Goal: Information Seeking & Learning: Learn about a topic

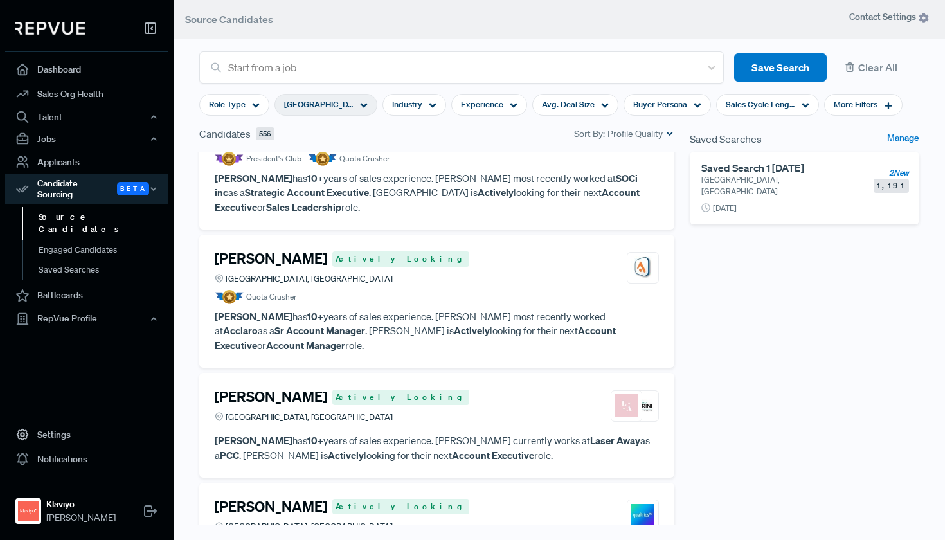
scroll to position [7968, 0]
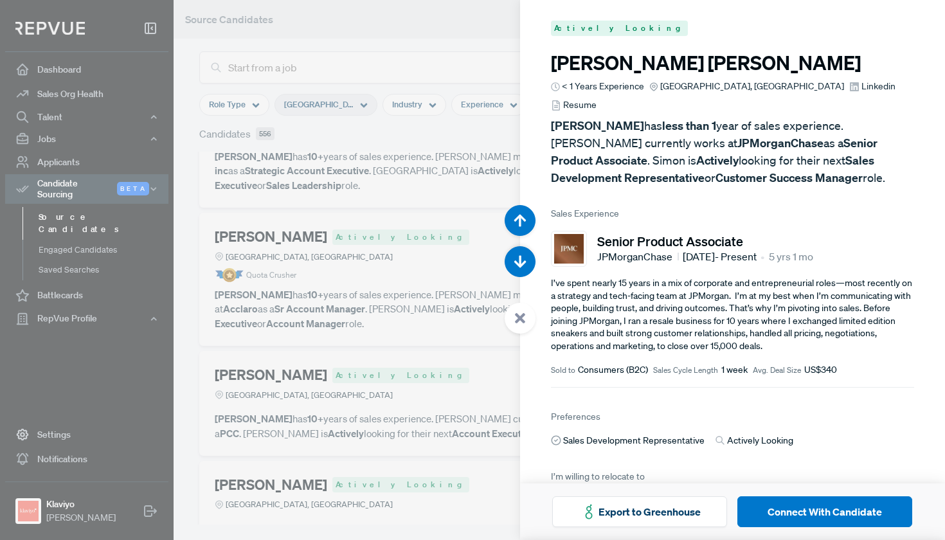
scroll to position [36171, 0]
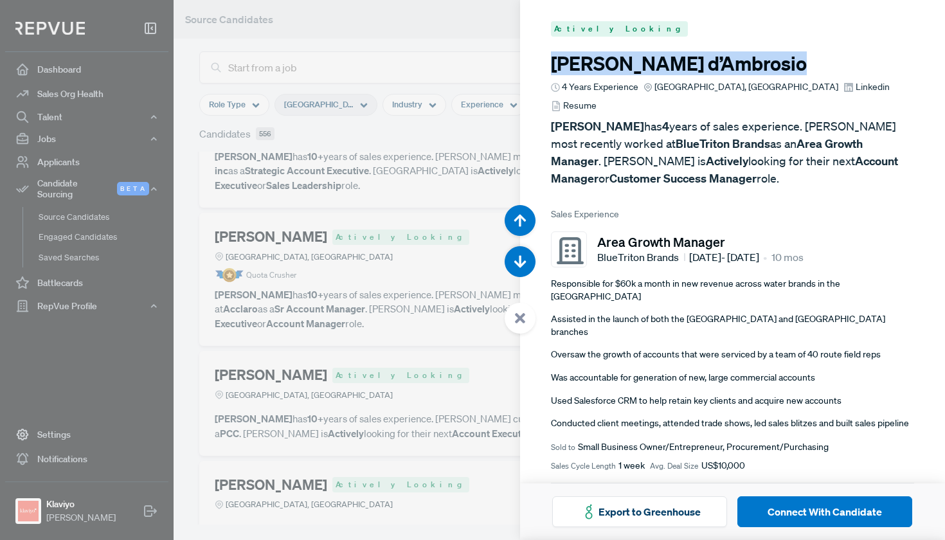
drag, startPoint x: 711, startPoint y: 59, endPoint x: 539, endPoint y: 73, distance: 173.4
click at [539, 73] on article "Actively Looking [PERSON_NAME] 4 Years Experience [GEOGRAPHIC_DATA], [GEOGRAPHI…" at bounding box center [732, 465] width 425 height 929
copy h3 "[PERSON_NAME]"
click at [325, 292] on div at bounding box center [472, 270] width 945 height 540
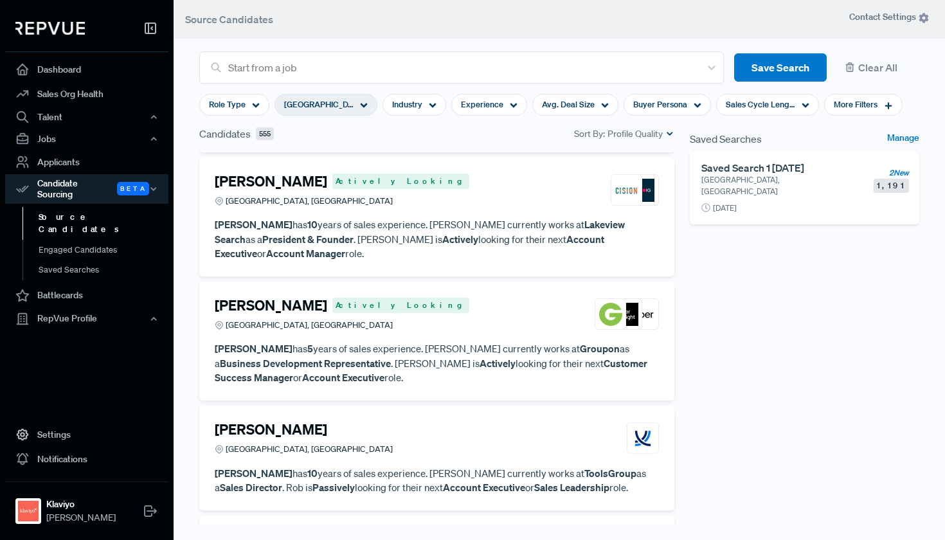
scroll to position [8775, 0]
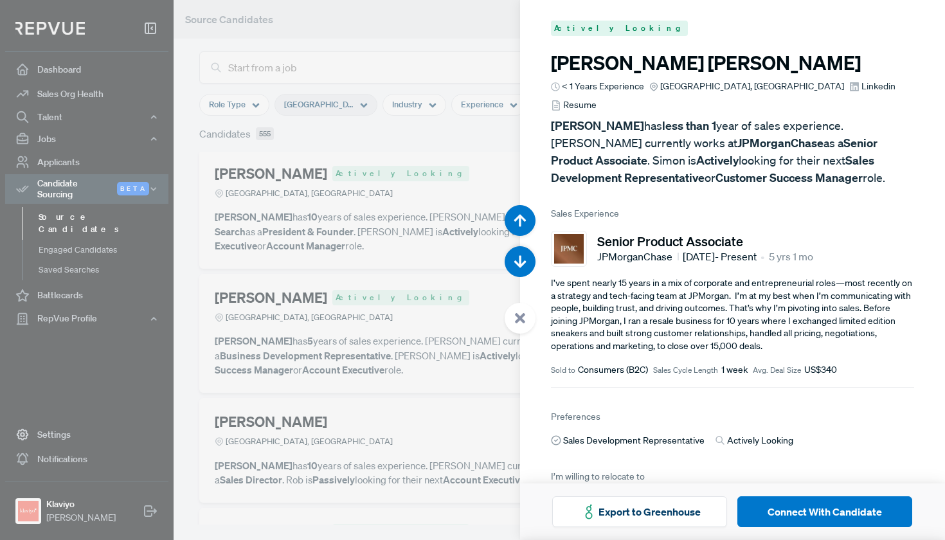
scroll to position [39950, 0]
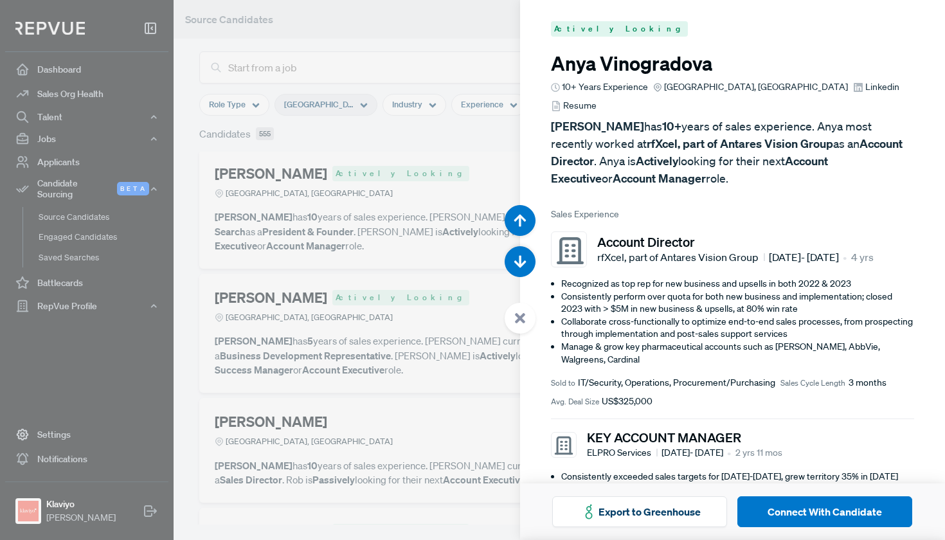
click at [294, 267] on div at bounding box center [472, 270] width 945 height 540
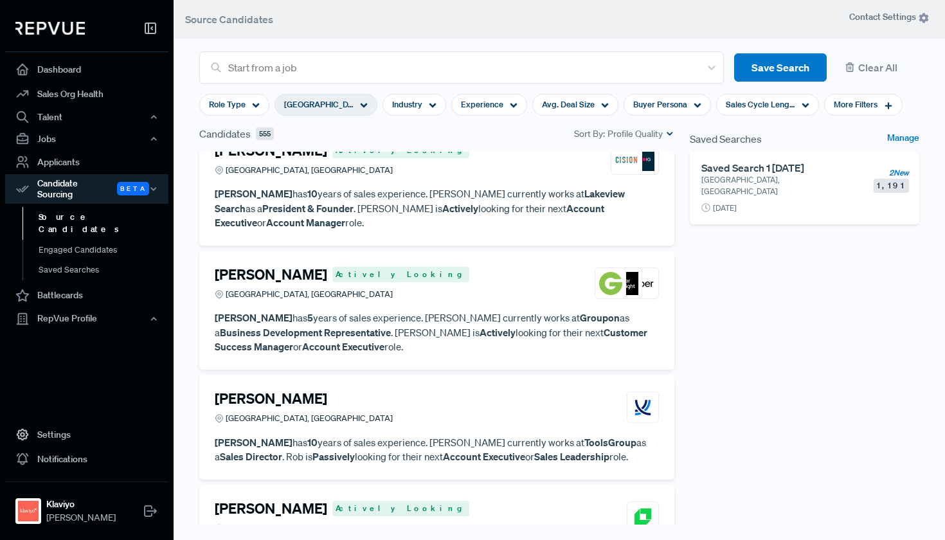
scroll to position [8810, 0]
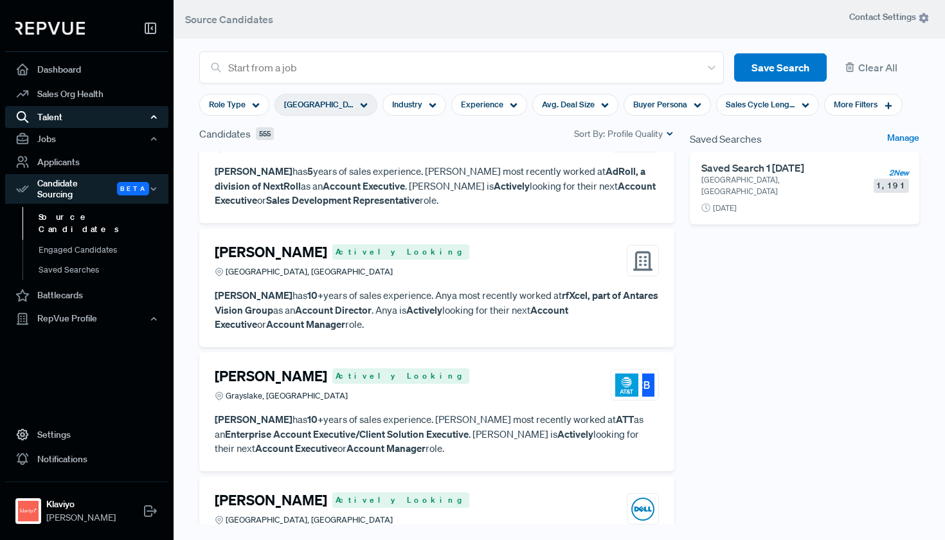
scroll to position [9429, 0]
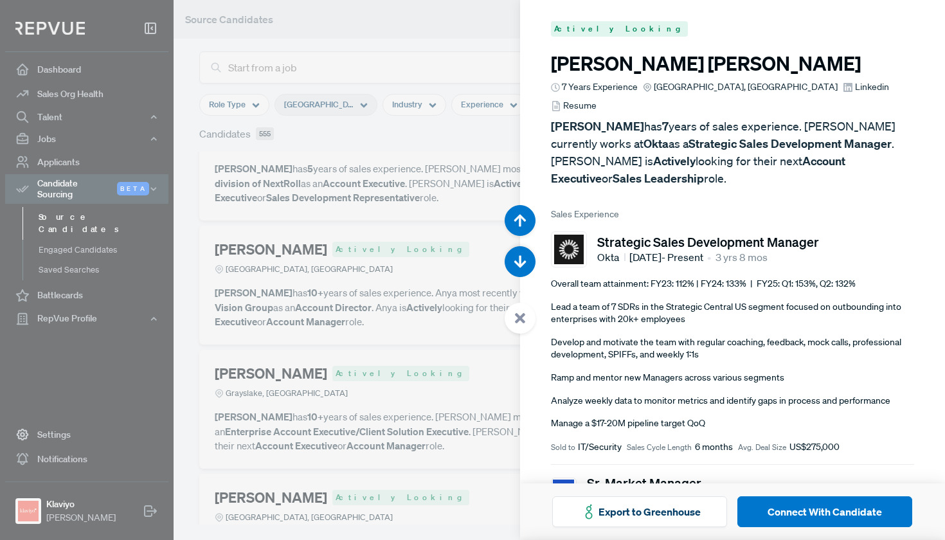
scroll to position [43189, 0]
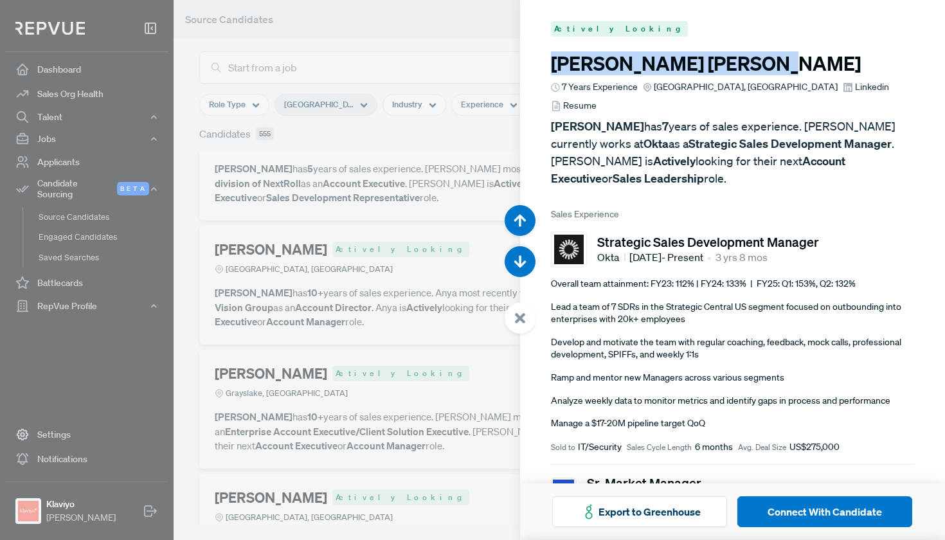
drag, startPoint x: 689, startPoint y: 62, endPoint x: 538, endPoint y: 69, distance: 151.2
click at [538, 69] on article "Actively Looking [PERSON_NAME] 7 Years Experience [GEOGRAPHIC_DATA], [GEOGRAPHI…" at bounding box center [732, 494] width 425 height 987
copy h3 "[PERSON_NAME]"
click at [855, 87] on span "Linkedin" at bounding box center [872, 86] width 34 height 13
click at [491, 14] on div at bounding box center [472, 270] width 945 height 540
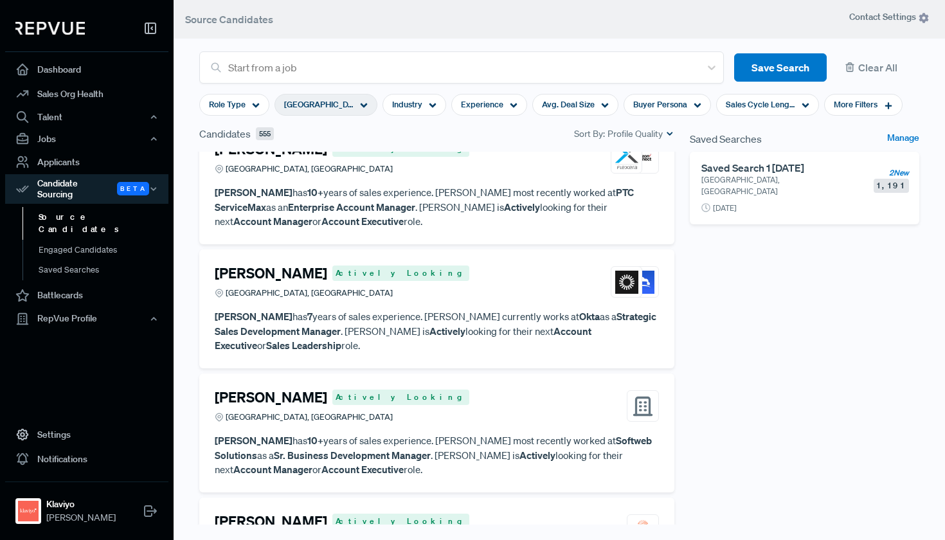
scroll to position [10154, 0]
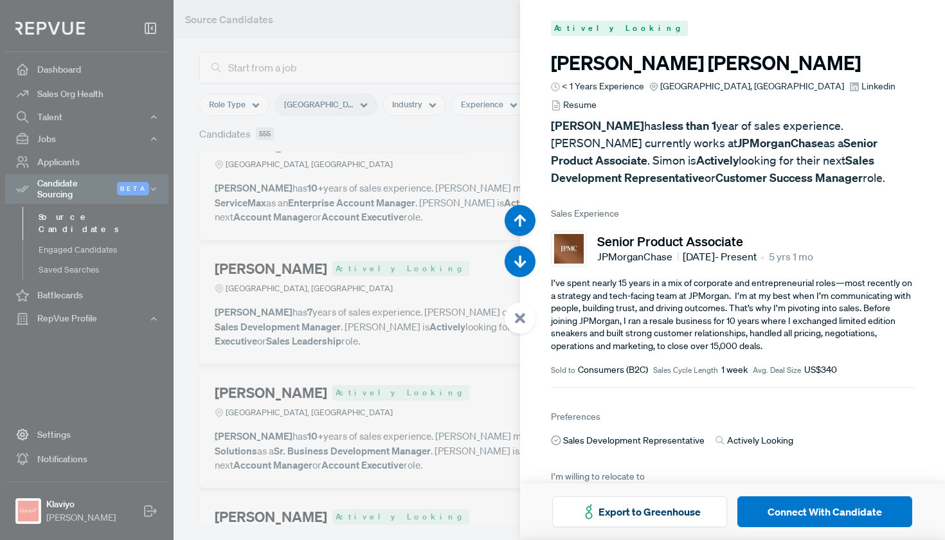
drag, startPoint x: 328, startPoint y: 272, endPoint x: 358, endPoint y: 327, distance: 62.7
click at [328, 273] on div at bounding box center [472, 270] width 945 height 540
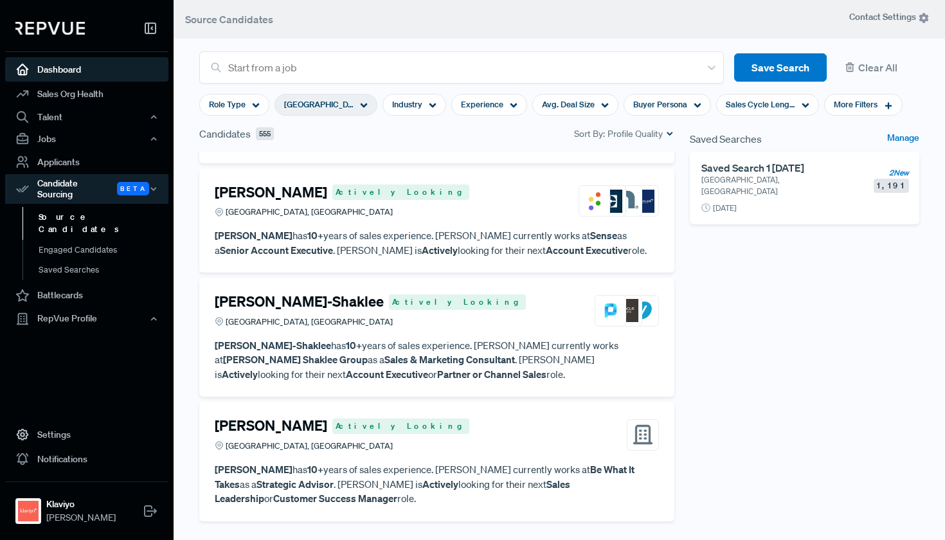
scroll to position [11098, 0]
